Goal: Transaction & Acquisition: Purchase product/service

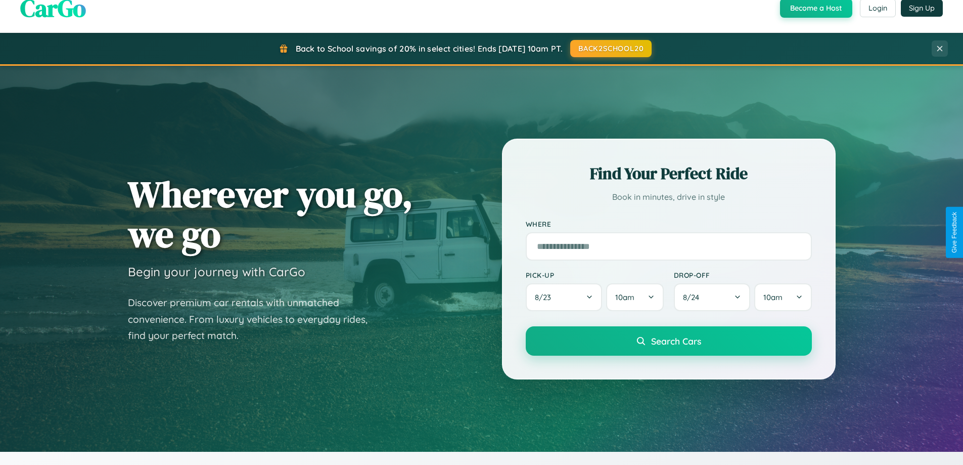
scroll to position [30, 0]
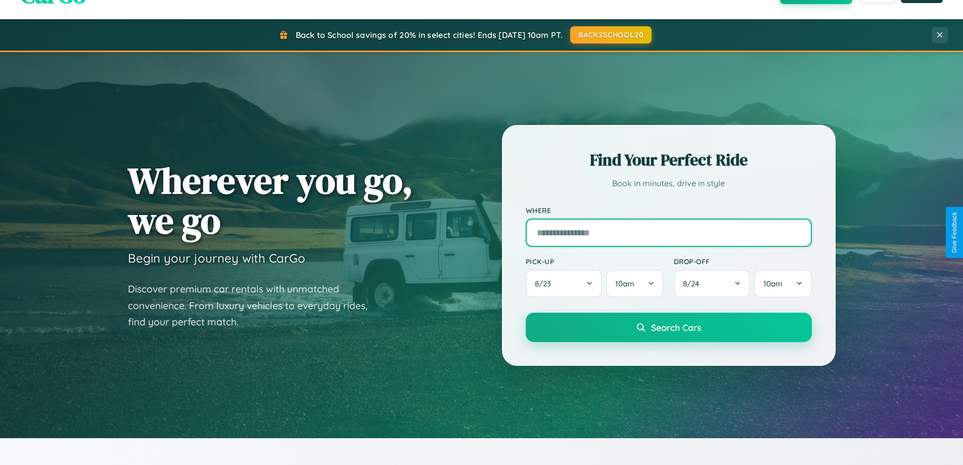
click at [669, 232] on input "text" at bounding box center [669, 232] width 286 height 28
type input "**********"
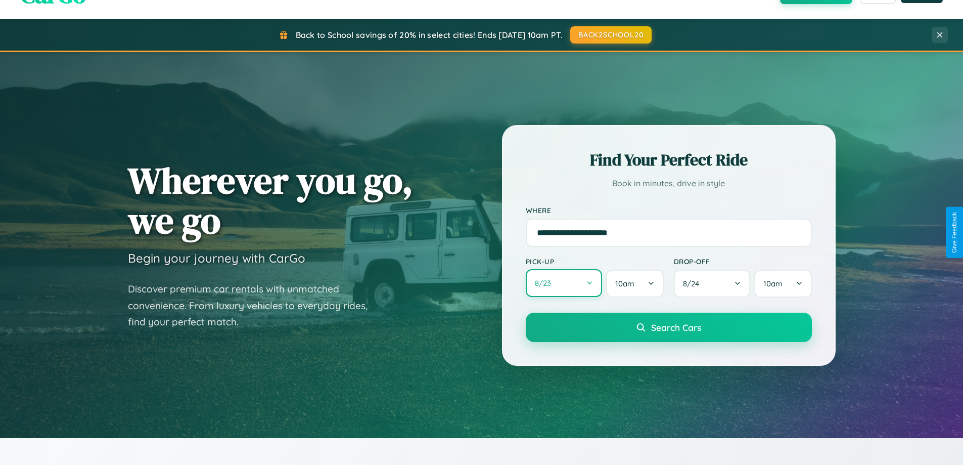
click at [564, 283] on button "8 / 23" at bounding box center [564, 283] width 77 height 28
select select "*"
select select "****"
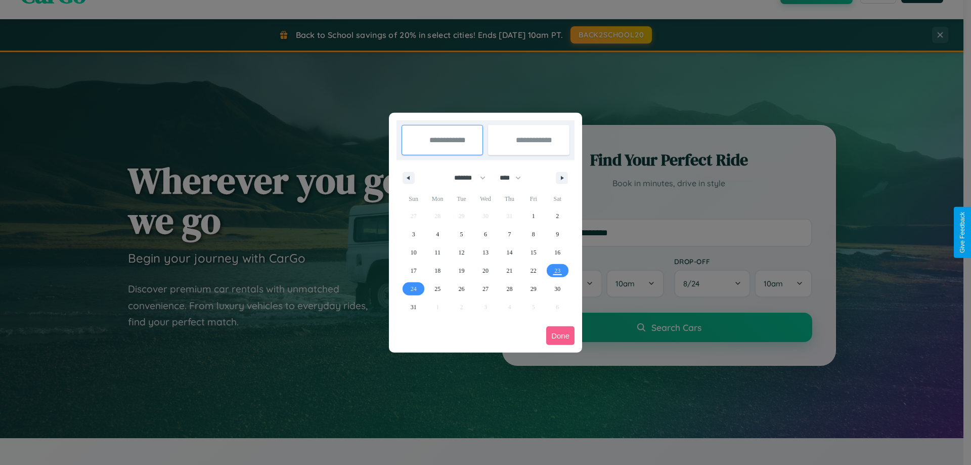
drag, startPoint x: 465, startPoint y: 177, endPoint x: 485, endPoint y: 203, distance: 32.4
click at [465, 177] on select "******* ******** ***** ***** *** **** **** ****** ********* ******* ******** **…" at bounding box center [468, 177] width 43 height 17
select select "*"
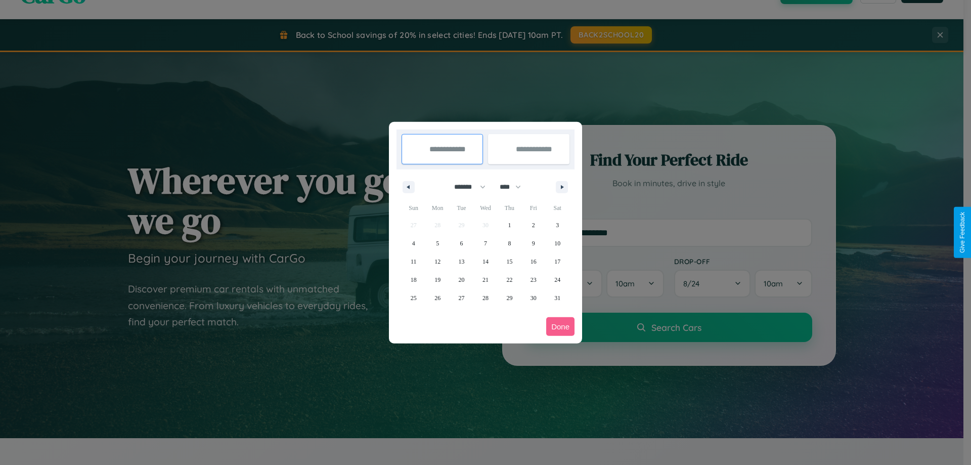
drag, startPoint x: 515, startPoint y: 187, endPoint x: 485, endPoint y: 203, distance: 33.5
click at [515, 187] on select "**** **** **** **** **** **** **** **** **** **** **** **** **** **** **** ****…" at bounding box center [510, 187] width 30 height 17
select select "****"
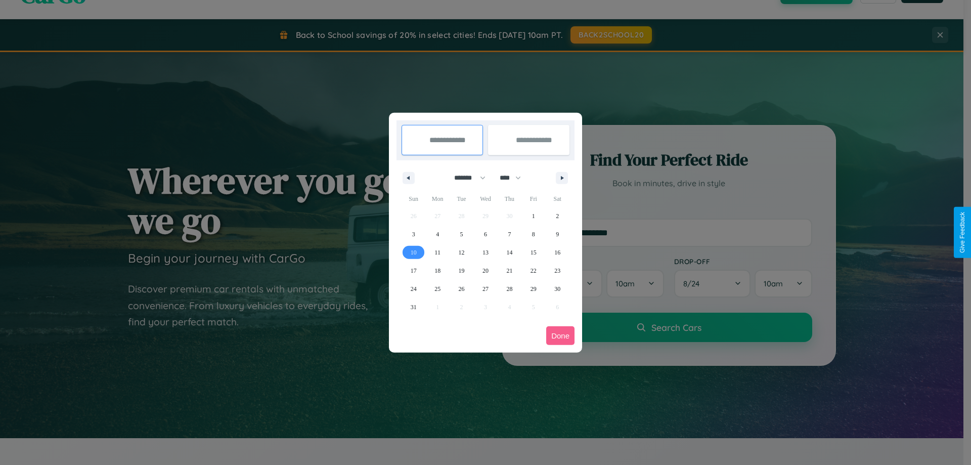
click at [413, 252] on span "10" at bounding box center [414, 252] width 6 height 18
type input "**********"
click at [461, 252] on span "12" at bounding box center [462, 252] width 6 height 18
type input "**********"
click at [560, 335] on button "Done" at bounding box center [560, 335] width 28 height 19
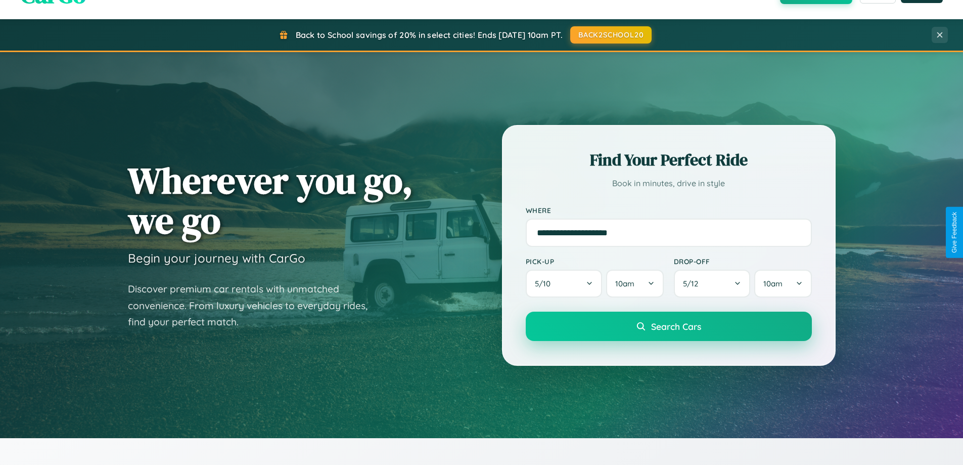
click at [669, 326] on span "Search Cars" at bounding box center [676, 326] width 50 height 11
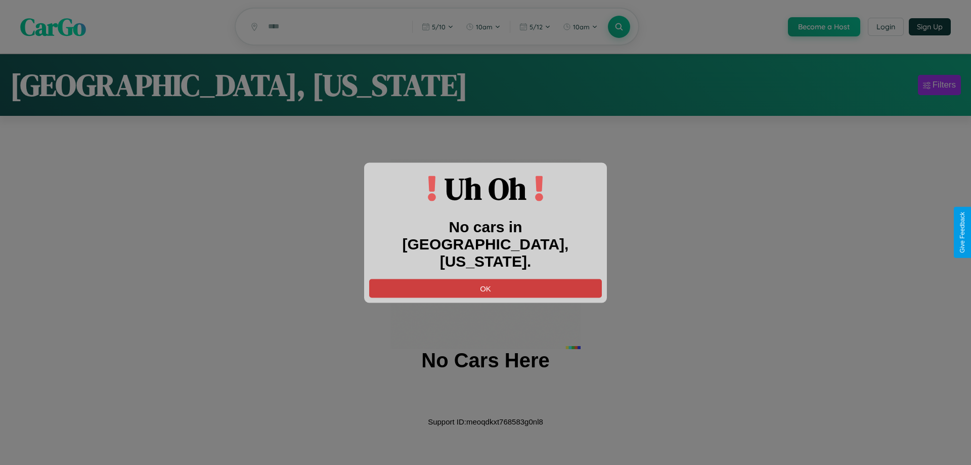
click at [485, 279] on button "OK" at bounding box center [485, 288] width 233 height 19
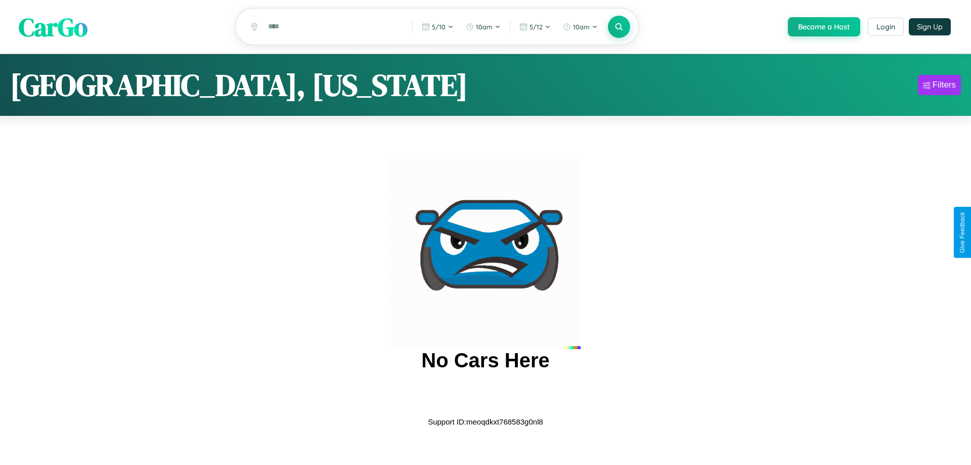
click at [53, 27] on span "CarGo" at bounding box center [53, 26] width 69 height 35
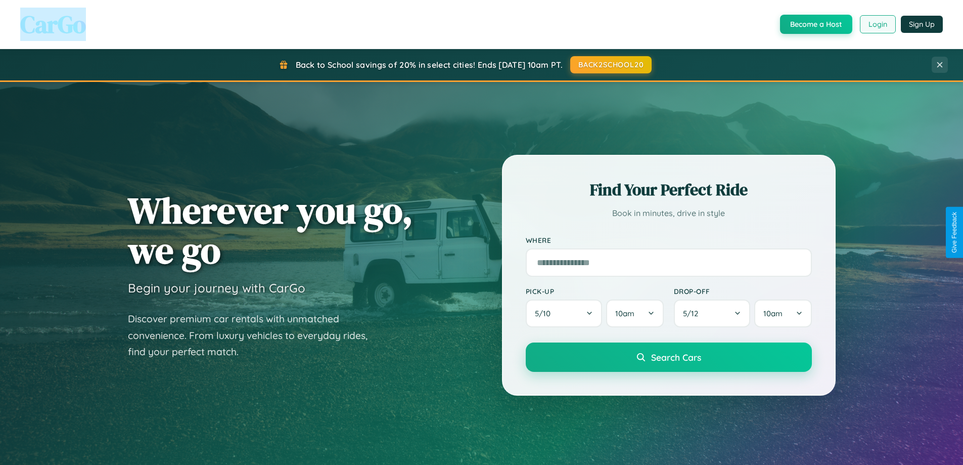
click at [877, 24] on button "Login" at bounding box center [878, 24] width 36 height 18
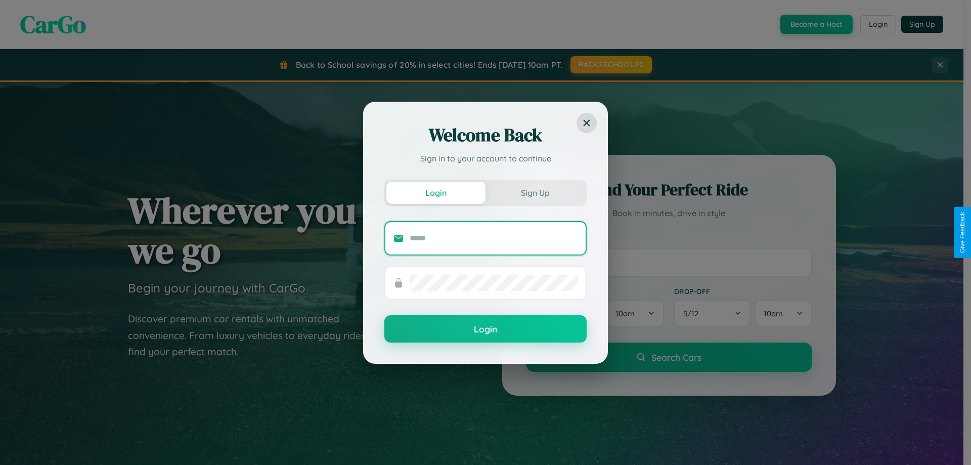
click at [494, 238] on input "text" at bounding box center [494, 238] width 168 height 16
type input "**********"
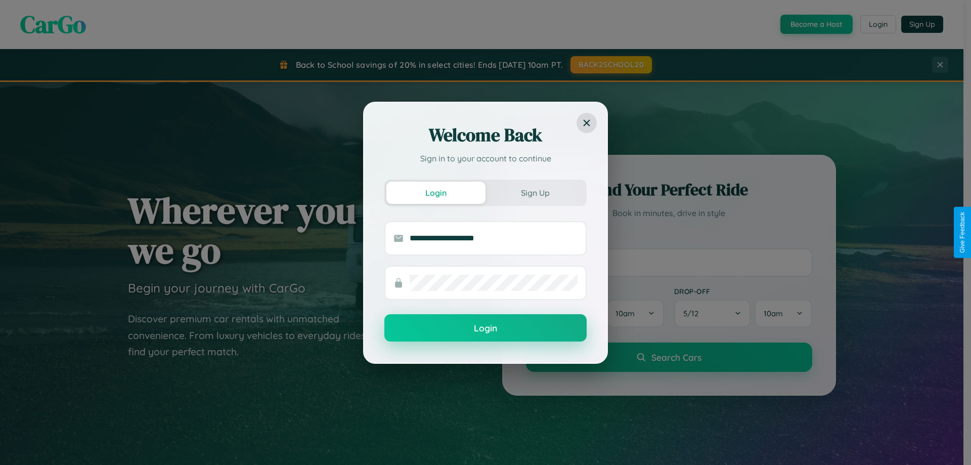
click at [485, 328] on button "Login" at bounding box center [485, 327] width 202 height 27
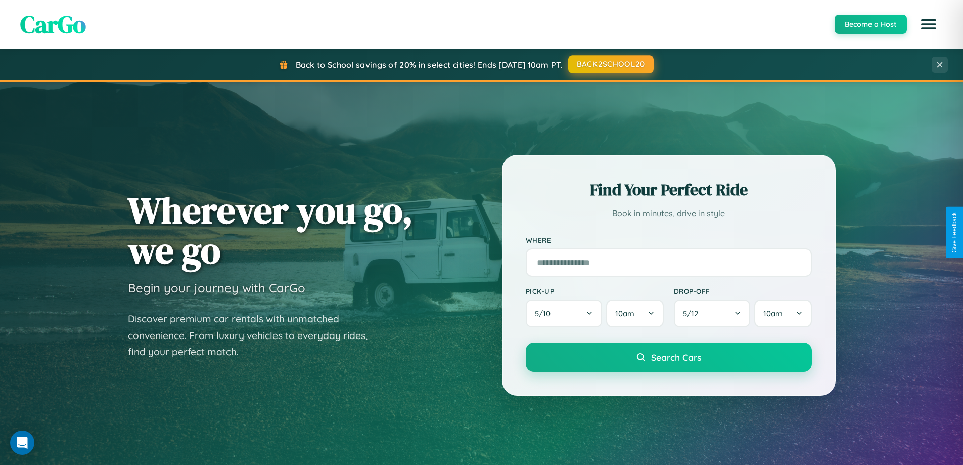
click at [610, 64] on button "BACK2SCHOOL20" at bounding box center [610, 64] width 85 height 18
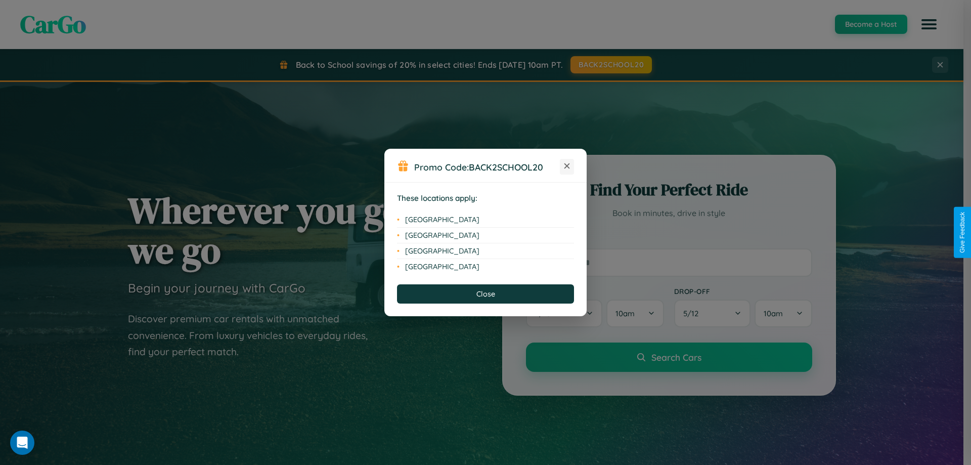
click at [567, 166] on icon at bounding box center [567, 166] width 6 height 6
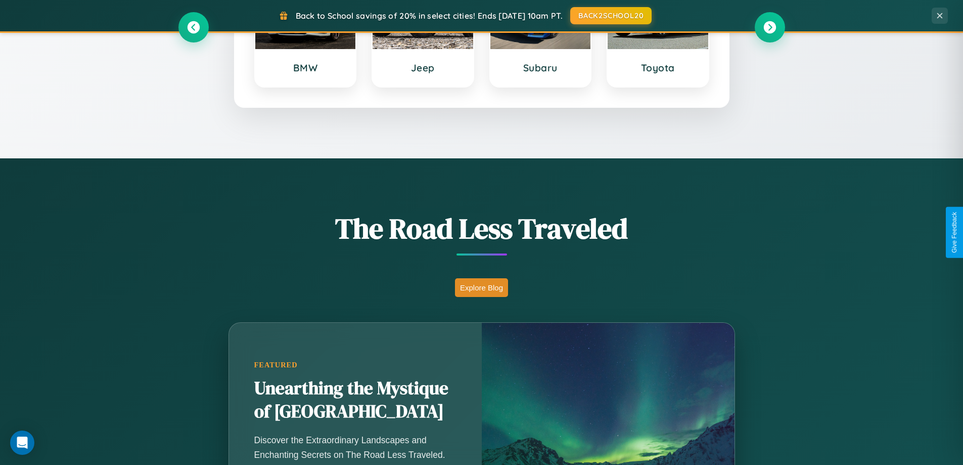
scroll to position [1185, 0]
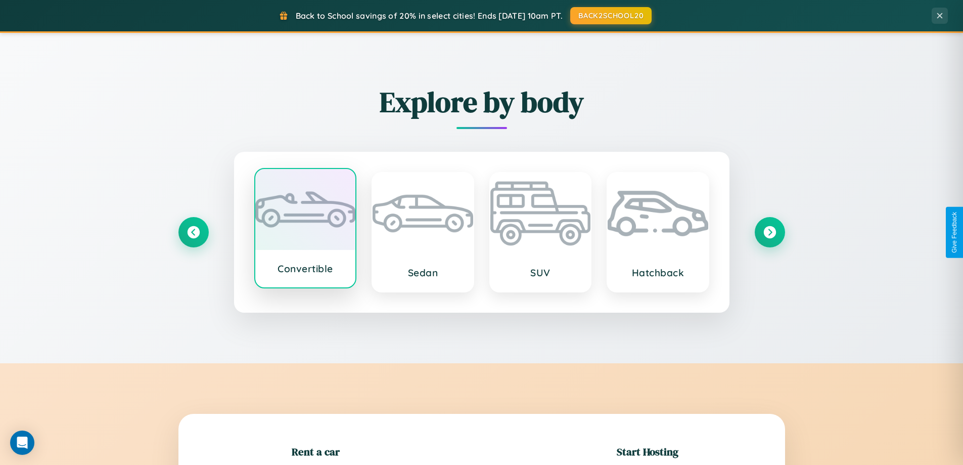
click at [305, 229] on div at bounding box center [305, 209] width 101 height 81
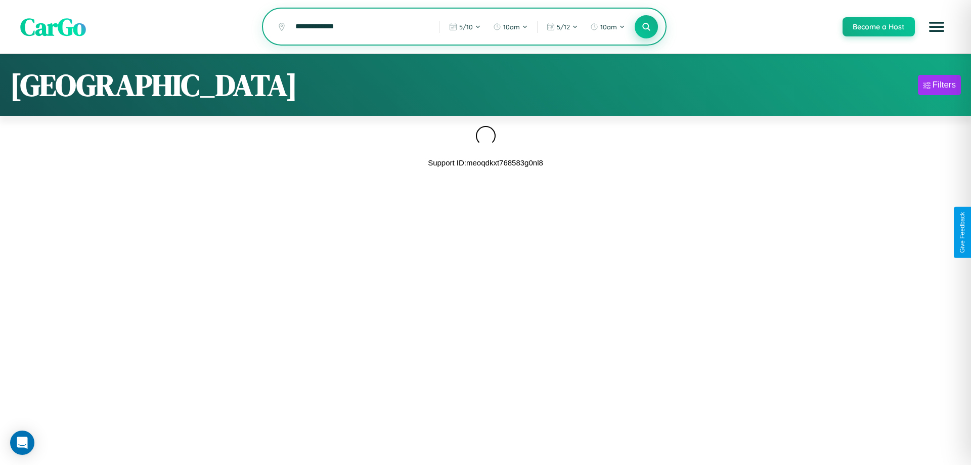
click at [646, 27] on icon at bounding box center [646, 27] width 10 height 10
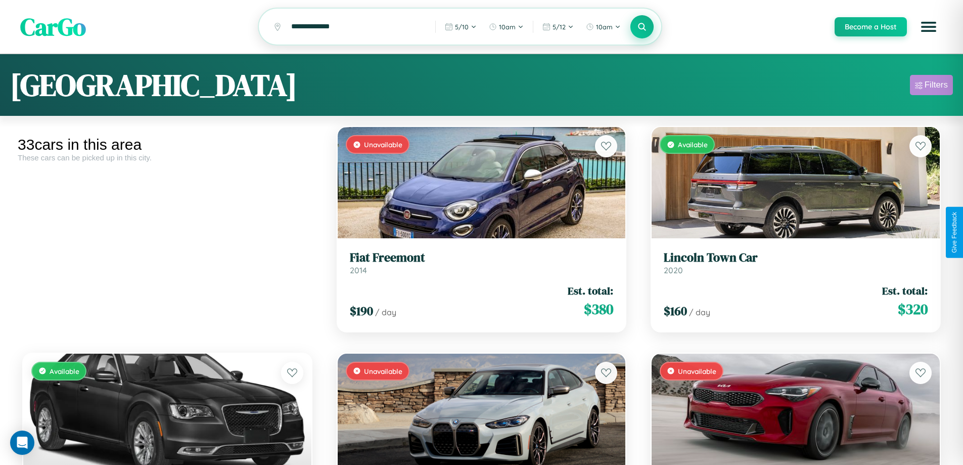
click at [931, 86] on div "Filters" at bounding box center [936, 85] width 23 height 10
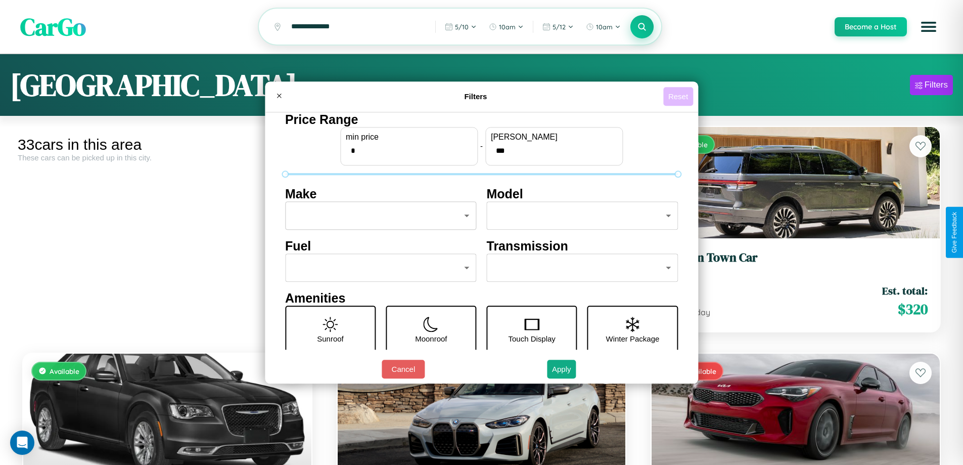
click at [680, 96] on button "Reset" at bounding box center [678, 96] width 30 height 19
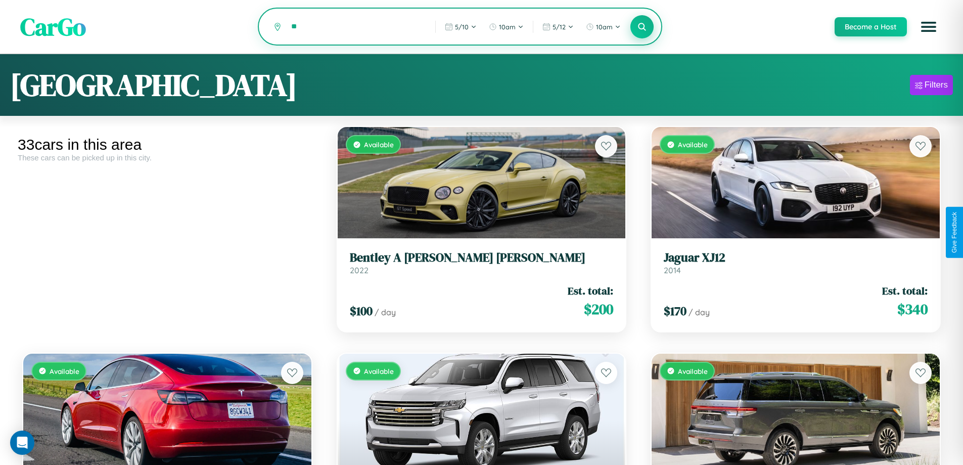
type input "*"
type input "*********"
click at [642, 27] on icon at bounding box center [643, 27] width 10 height 10
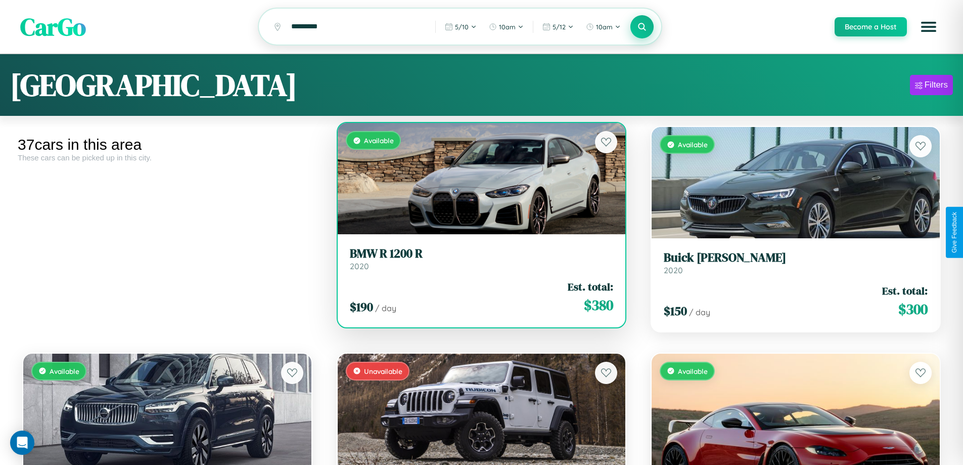
click at [477, 184] on div "Available" at bounding box center [482, 178] width 288 height 111
click at [477, 180] on div "Available" at bounding box center [482, 178] width 288 height 111
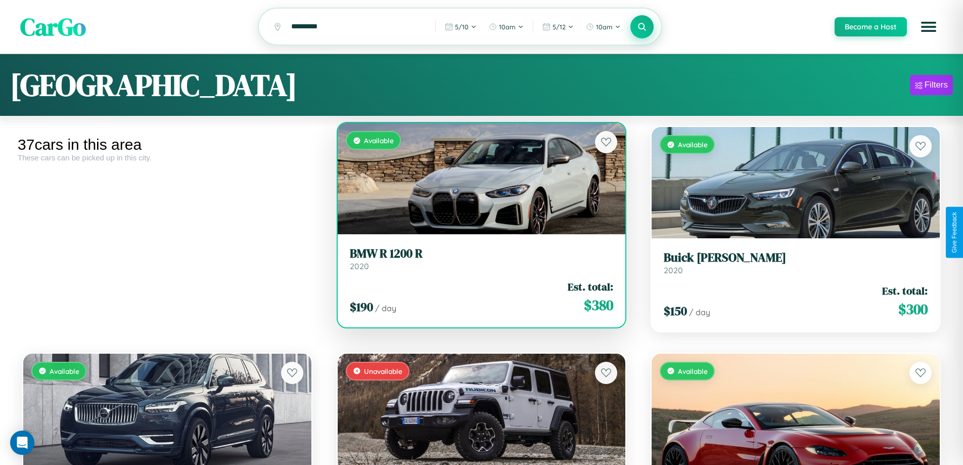
click at [477, 180] on div "Available" at bounding box center [482, 178] width 288 height 111
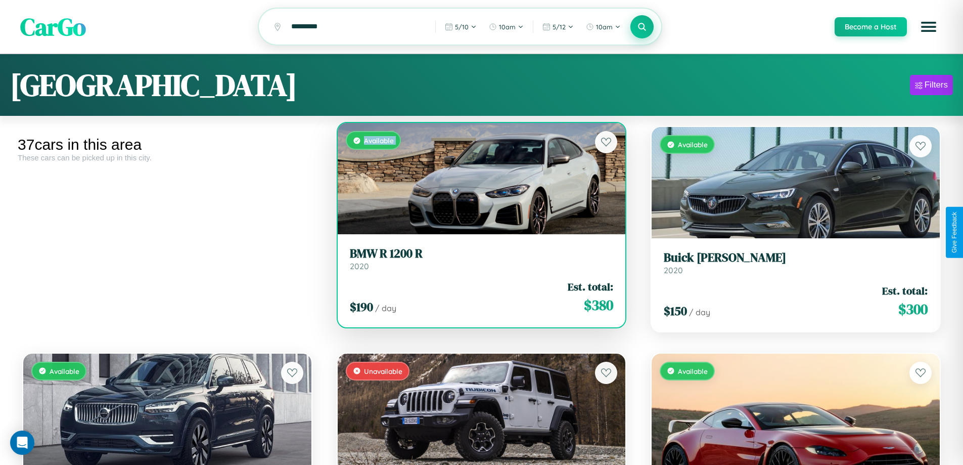
click at [477, 180] on div "Available" at bounding box center [482, 178] width 288 height 111
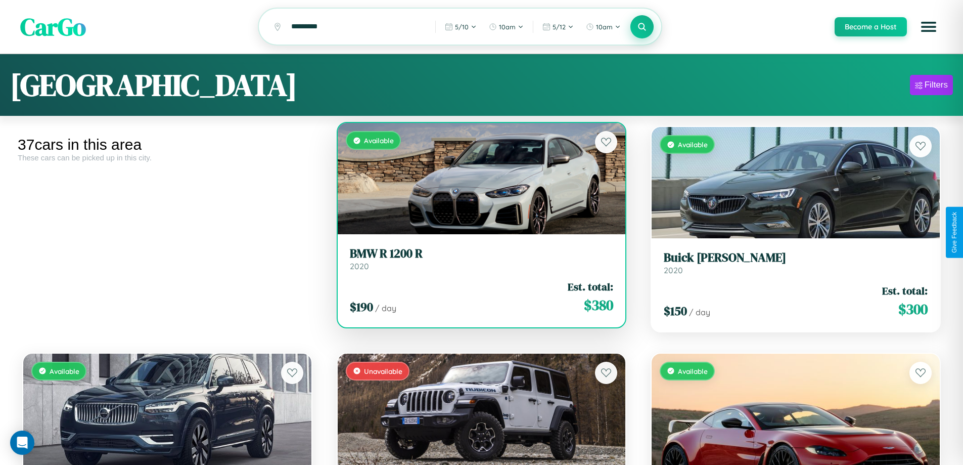
click at [477, 180] on div "Available" at bounding box center [482, 178] width 288 height 111
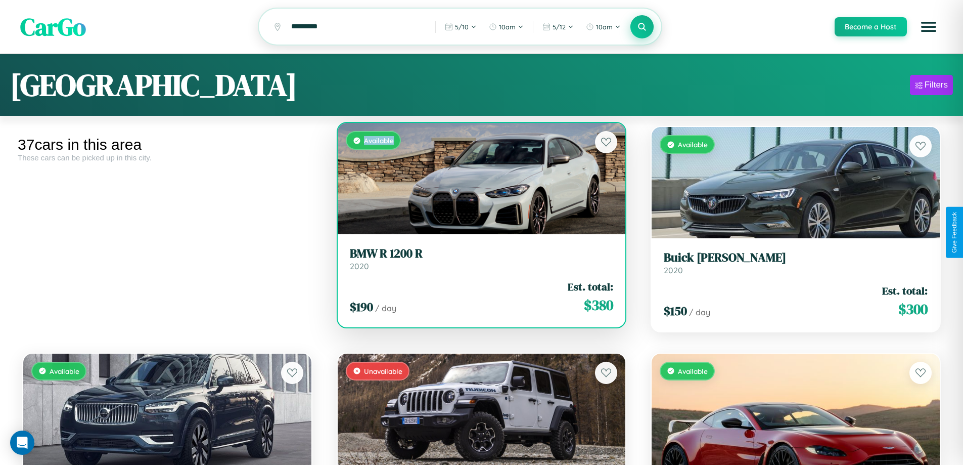
click at [477, 180] on div "Available" at bounding box center [482, 178] width 288 height 111
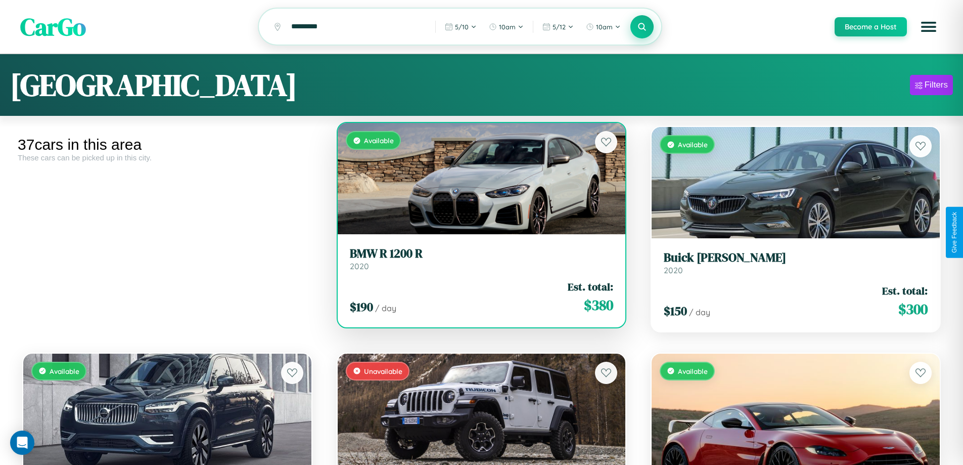
click at [477, 260] on h3 "BMW R 1200 R" at bounding box center [482, 253] width 264 height 15
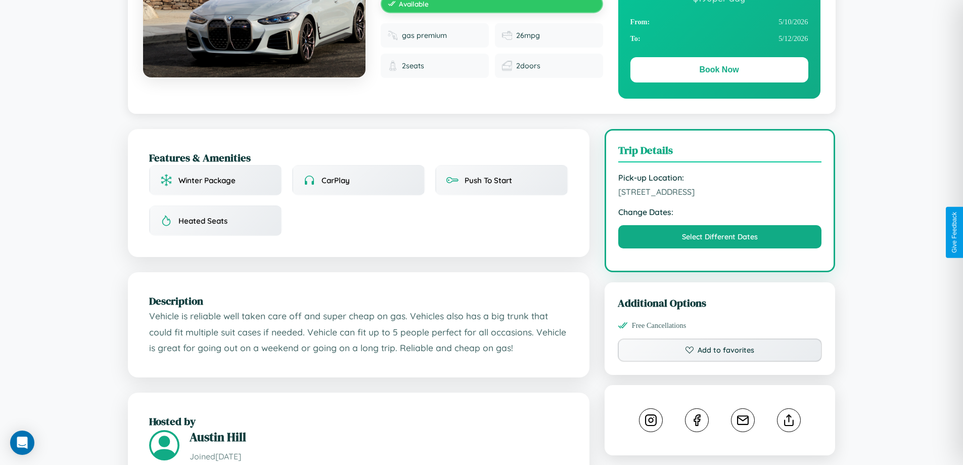
scroll to position [262, 0]
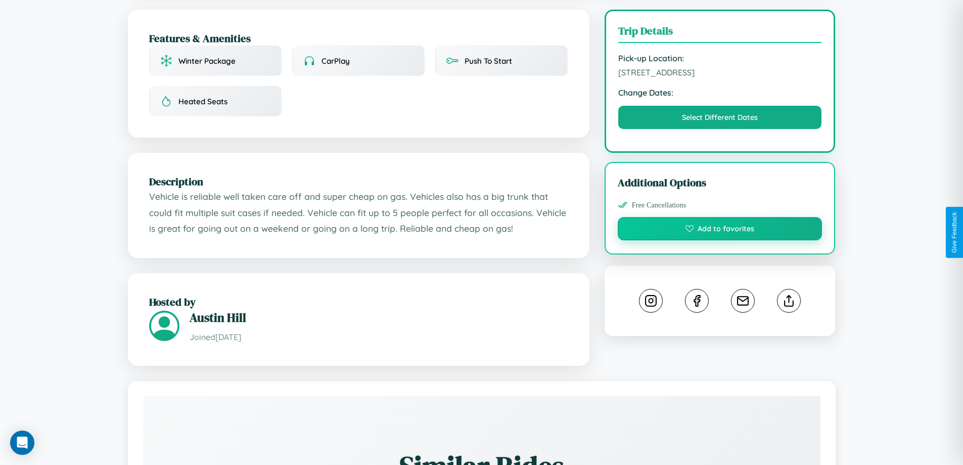
click at [720, 230] on button "Add to favorites" at bounding box center [720, 228] width 205 height 23
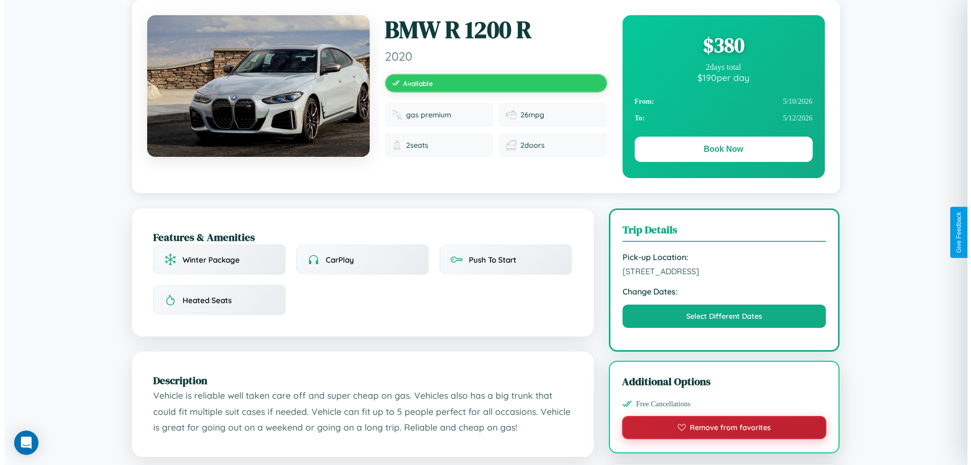
scroll to position [0, 0]
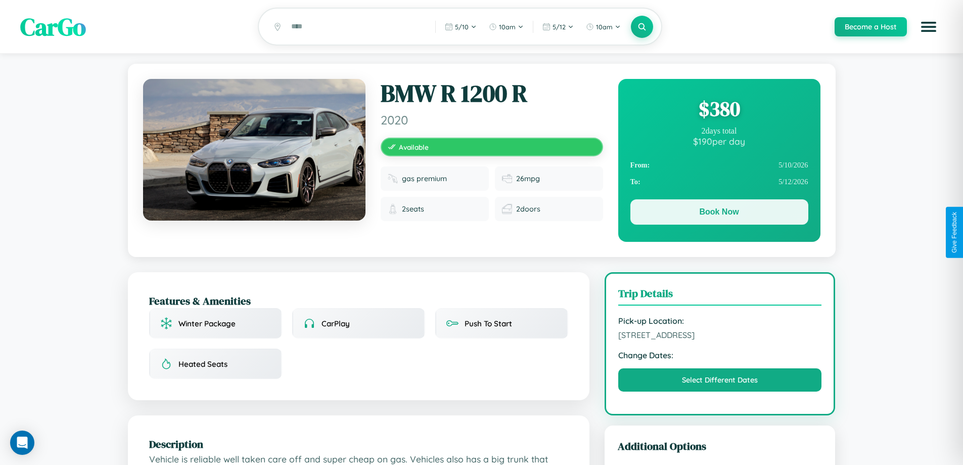
click at [719, 213] on button "Book Now" at bounding box center [720, 211] width 178 height 25
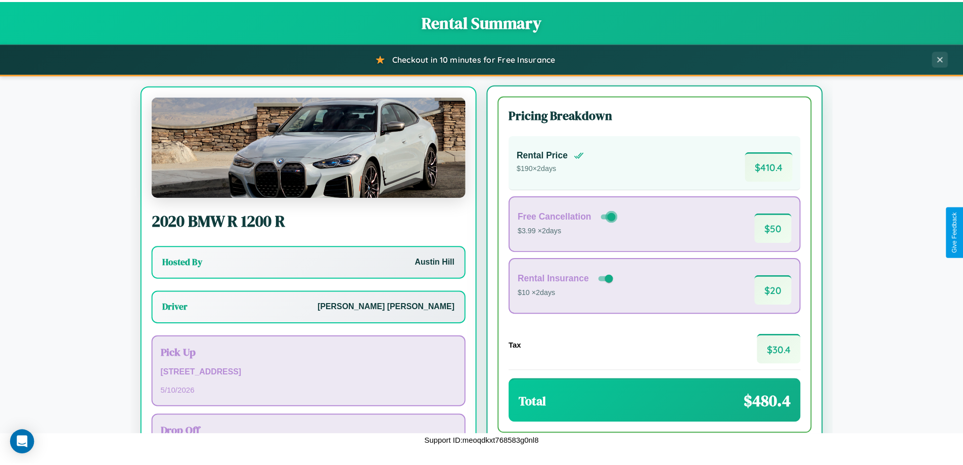
scroll to position [47, 0]
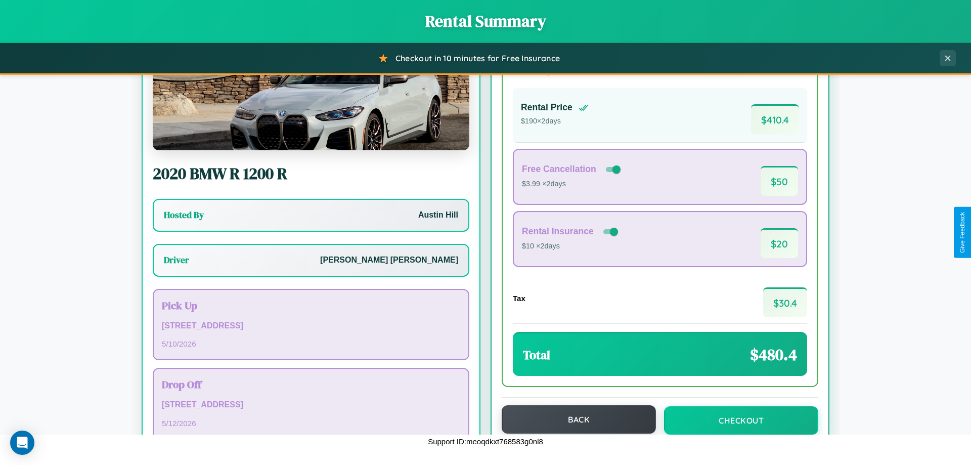
click at [574, 419] on button "Back" at bounding box center [579, 419] width 154 height 28
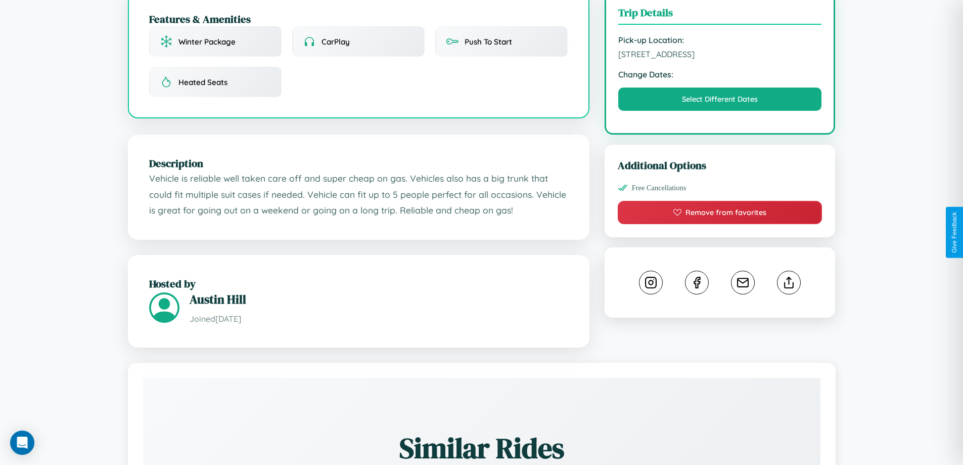
scroll to position [593, 0]
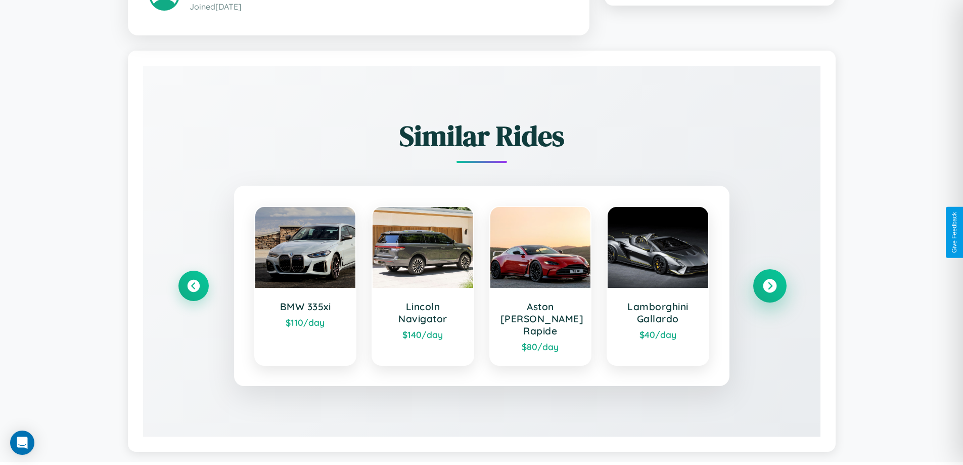
click at [770, 281] on icon at bounding box center [770, 286] width 14 height 14
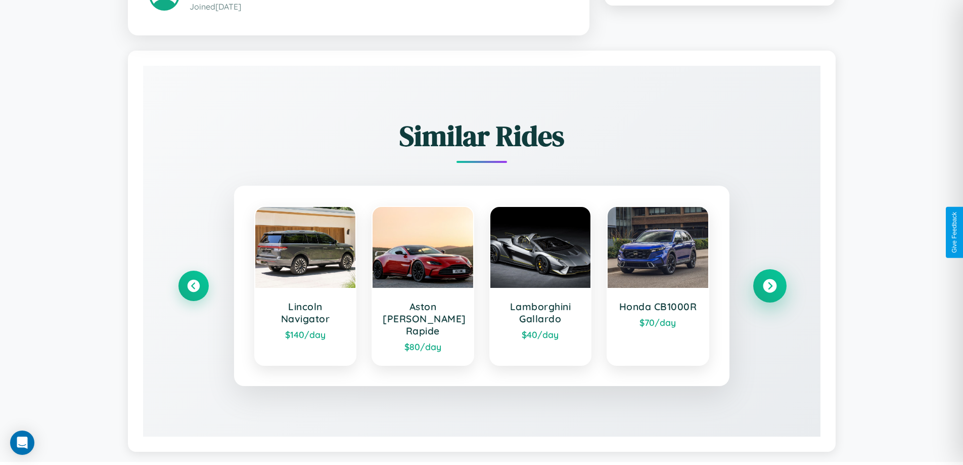
click at [770, 281] on icon at bounding box center [770, 286] width 14 height 14
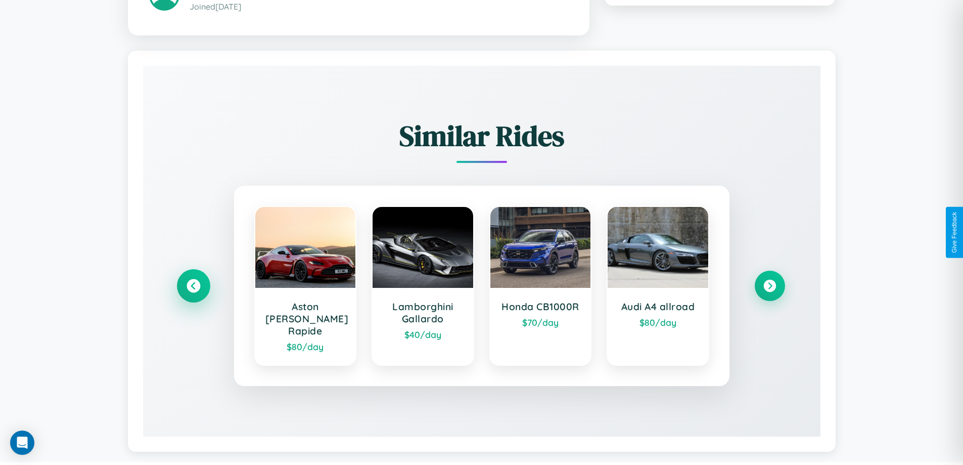
click at [193, 281] on icon at bounding box center [194, 286] width 14 height 14
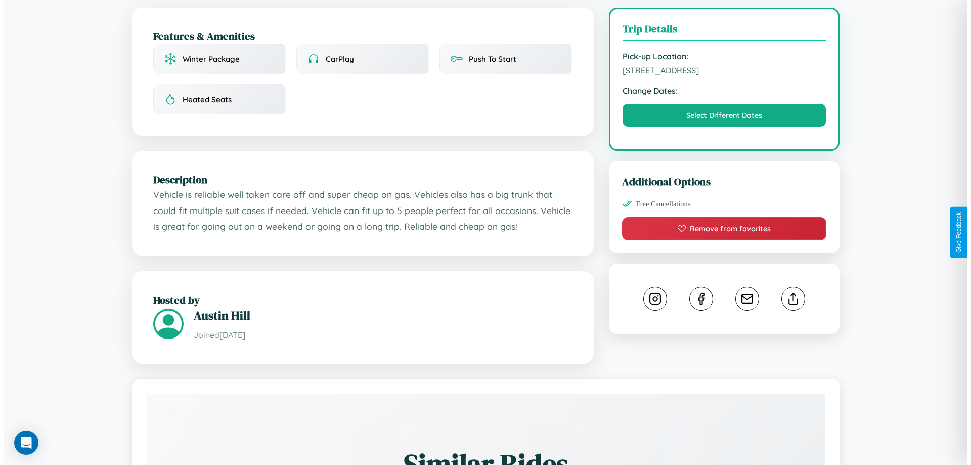
scroll to position [262, 0]
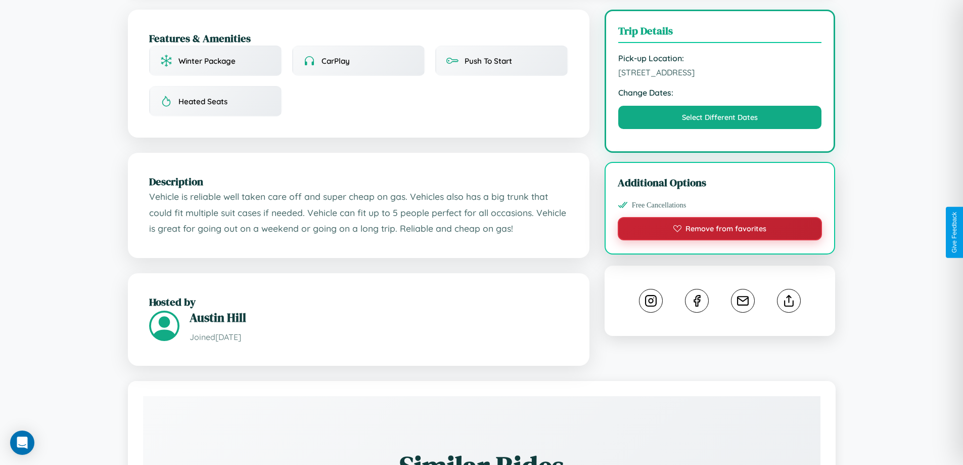
click at [720, 231] on button "Remove from favorites" at bounding box center [720, 228] width 205 height 23
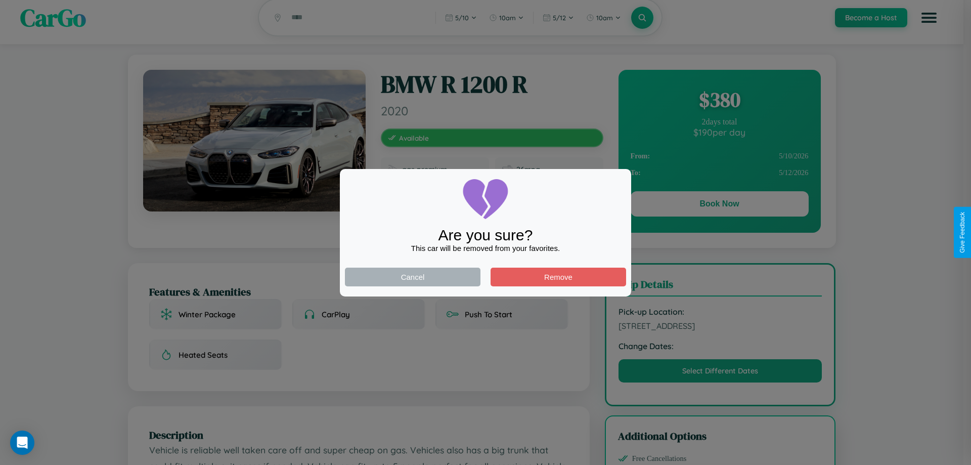
scroll to position [0, 0]
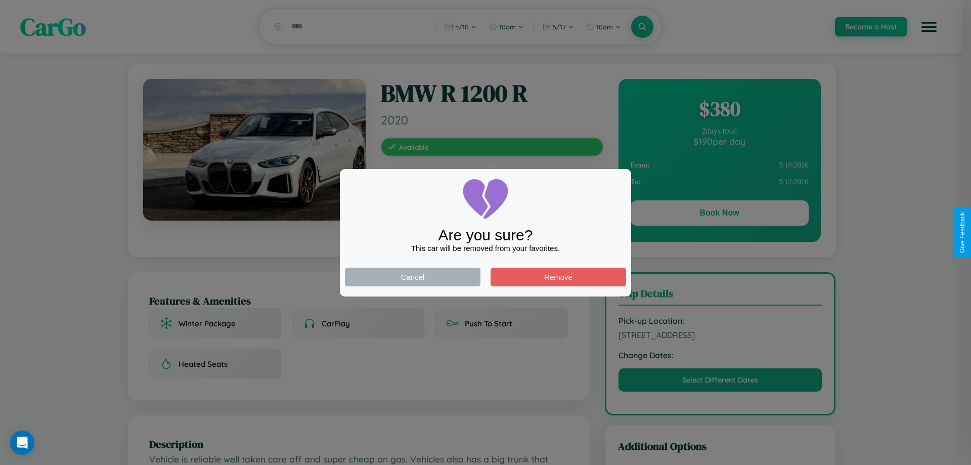
click at [719, 214] on div at bounding box center [485, 232] width 971 height 465
